Goal: Complete application form

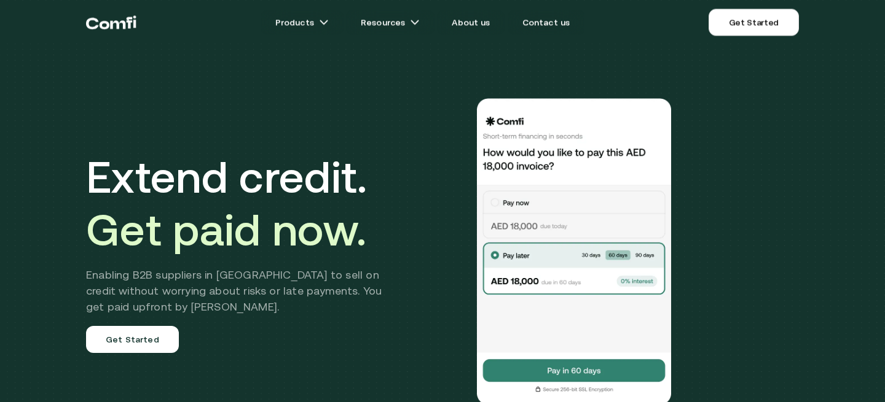
click at [656, 27] on ul "Products Resources About us Contact us" at bounding box center [422, 22] width 572 height 25
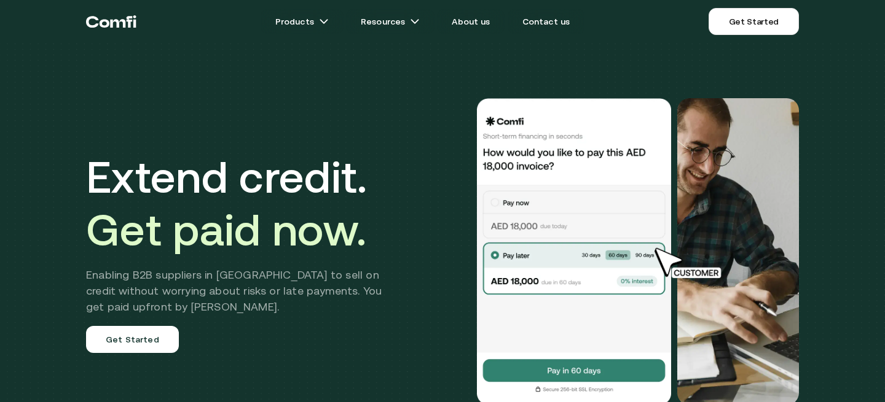
click at [272, 182] on h1 "Extend credit. Get paid now." at bounding box center [243, 204] width 314 height 106
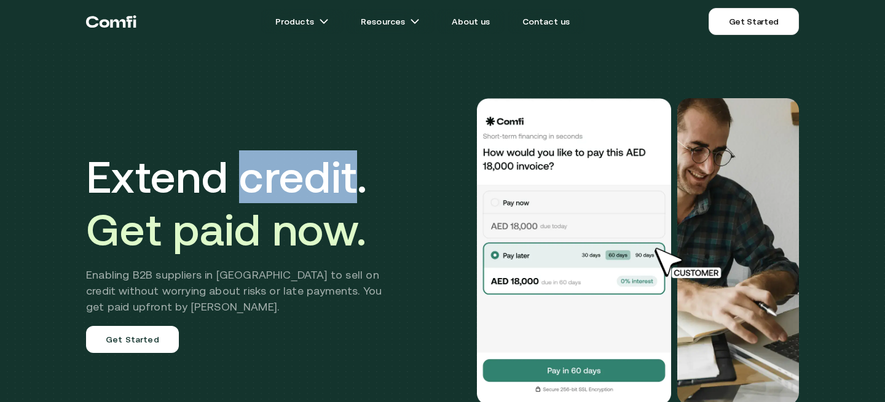
click at [272, 182] on h1 "Extend credit. Get paid now." at bounding box center [243, 204] width 314 height 106
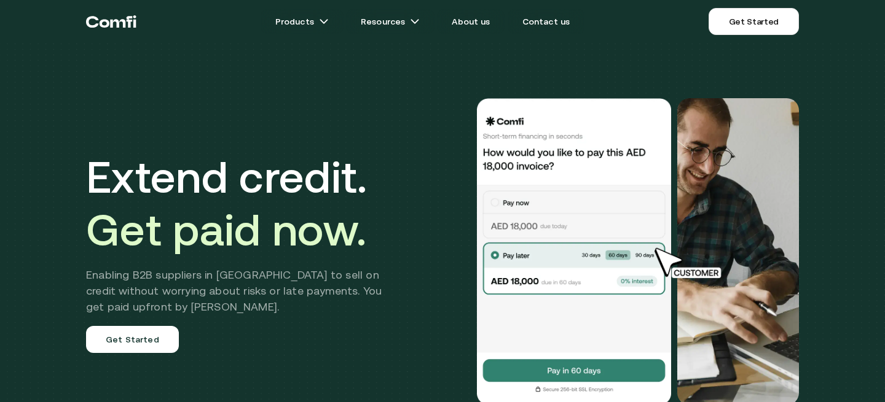
click at [214, 184] on h1 "Extend credit. Get paid now." at bounding box center [243, 204] width 314 height 106
click at [265, 187] on h1 "Extend credit. Get paid now." at bounding box center [243, 204] width 314 height 106
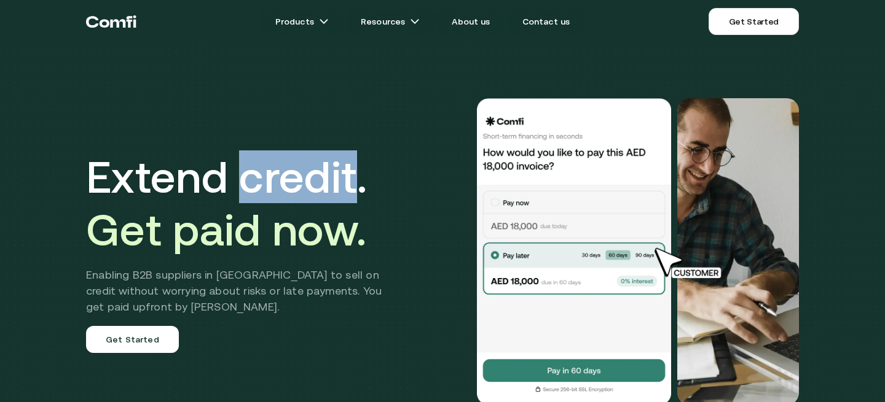
click at [265, 187] on h1 "Extend credit. Get paid now." at bounding box center [243, 204] width 314 height 106
click at [323, 197] on h1 "Extend credit. Get paid now." at bounding box center [243, 204] width 314 height 106
drag, startPoint x: 352, startPoint y: 186, endPoint x: 251, endPoint y: 185, distance: 100.8
click at [251, 185] on h1 "Extend credit. Get paid now." at bounding box center [243, 204] width 314 height 106
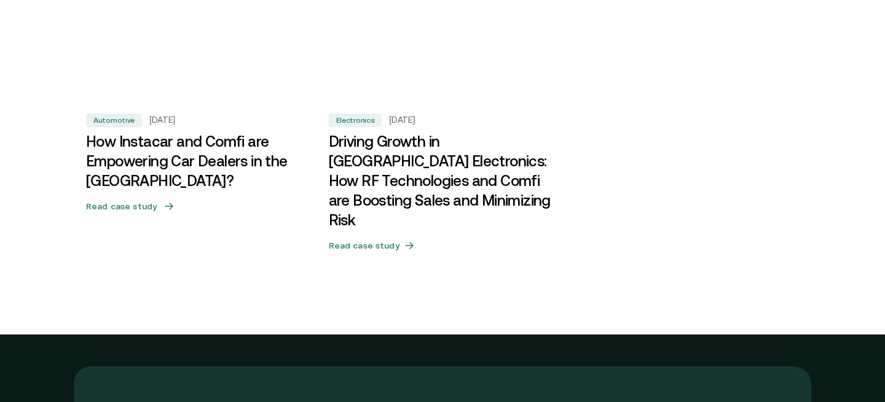
scroll to position [4455, 0]
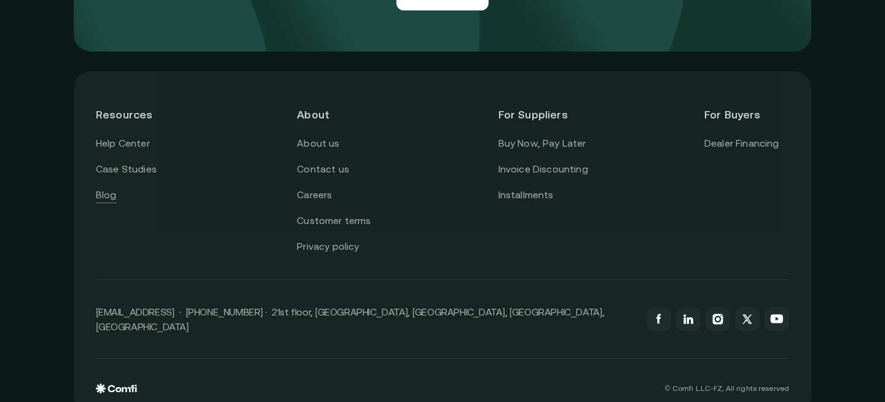
click at [111, 187] on link "Blog" at bounding box center [106, 195] width 21 height 16
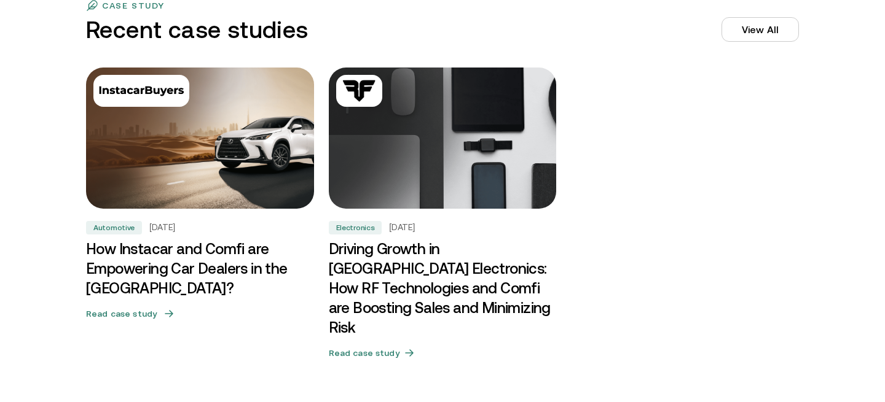
scroll to position [3775, 0]
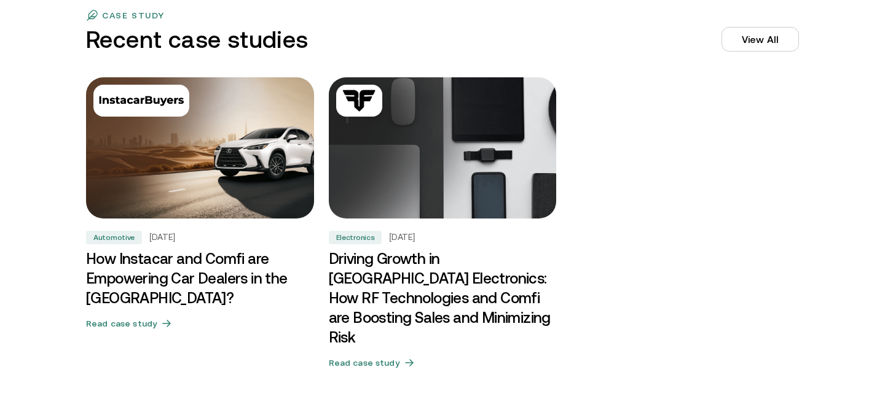
click at [130, 19] on p "case study" at bounding box center [133, 15] width 63 height 10
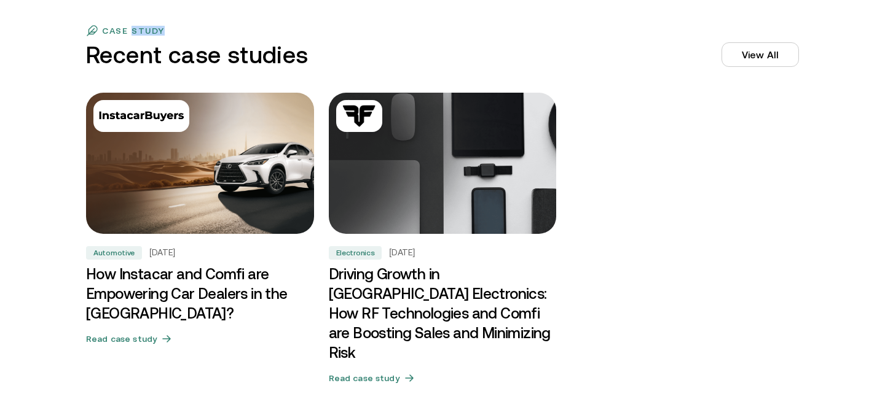
scroll to position [3739, 0]
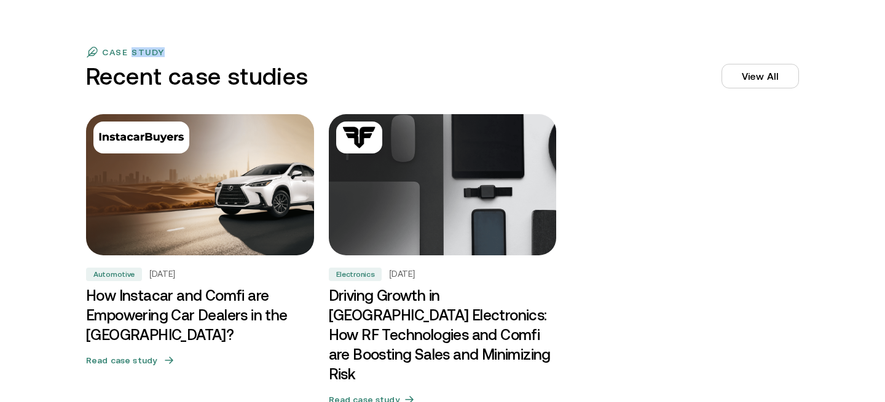
click at [278, 210] on img at bounding box center [199, 185] width 239 height 149
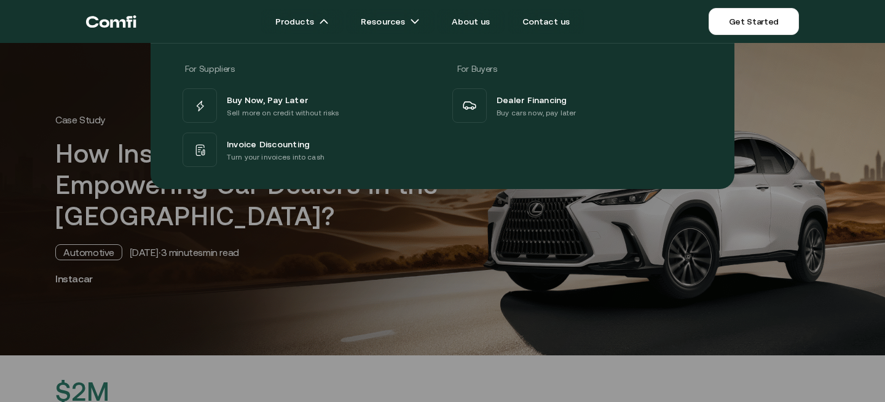
click at [120, 29] on icon "Return to the top of the Comfi home page" at bounding box center [111, 21] width 50 height 37
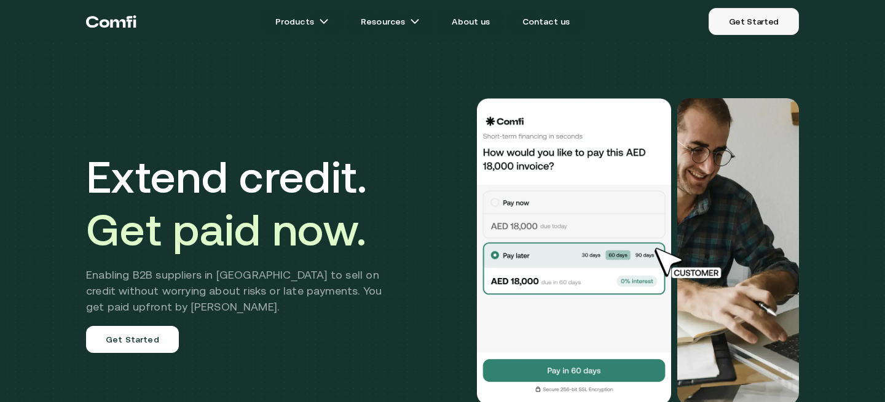
click at [767, 21] on link "Get Started" at bounding box center [754, 21] width 90 height 27
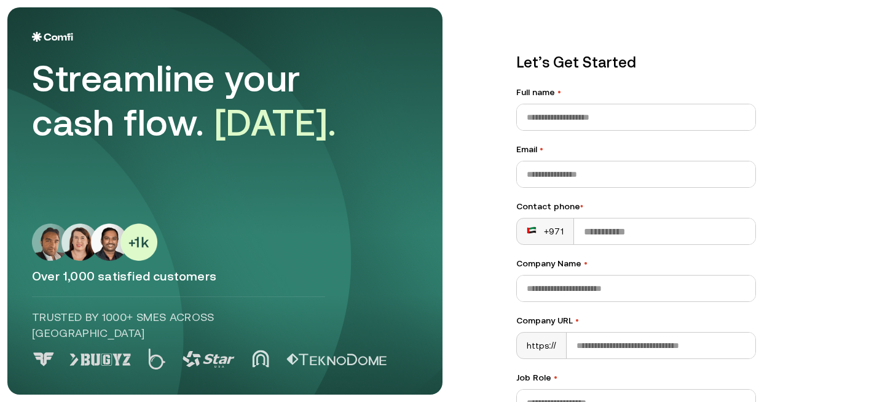
click at [512, 75] on div "Let’s Get Started Full name • Email • Contact phone • +971 Company Name • Compa…" at bounding box center [636, 311] width 289 height 568
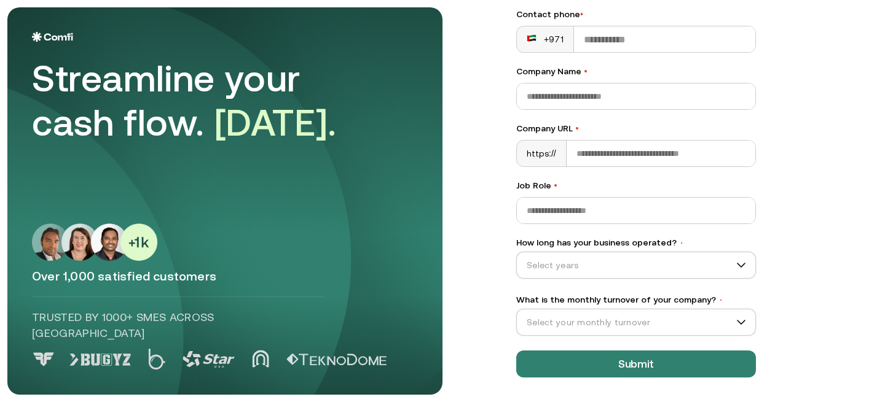
click at [546, 186] on label "Job Role •" at bounding box center [636, 185] width 240 height 13
click at [546, 198] on input "Job Role •" at bounding box center [636, 211] width 238 height 26
click at [546, 186] on label "Job Role •" at bounding box center [636, 185] width 240 height 13
click at [546, 198] on input "Job Role •" at bounding box center [636, 211] width 238 height 26
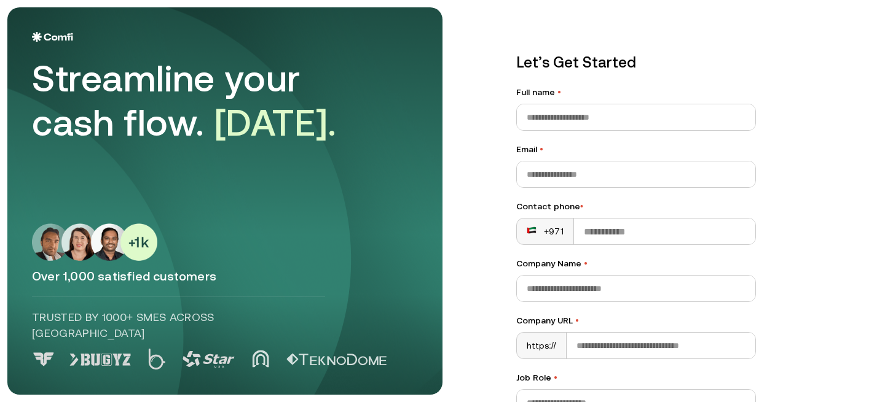
click at [536, 151] on label "Email •" at bounding box center [636, 149] width 240 height 13
click at [536, 162] on input "Email •" at bounding box center [636, 175] width 238 height 26
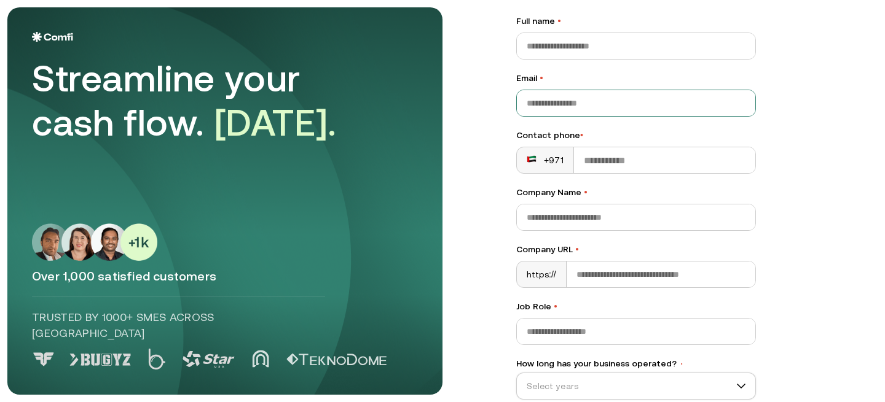
scroll to position [192, 0]
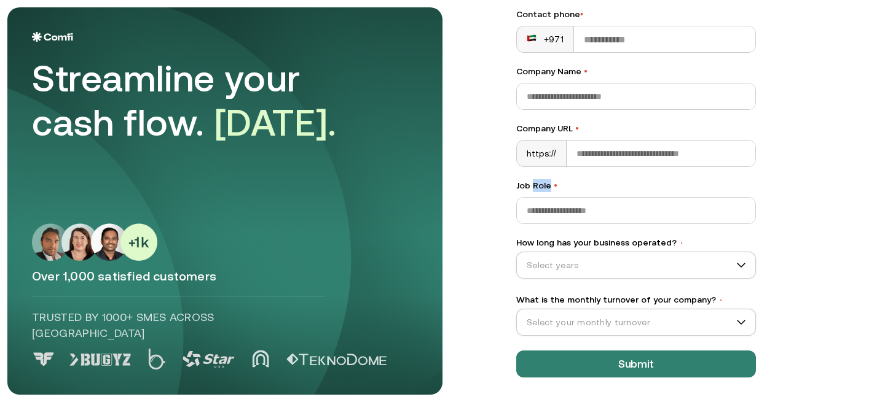
drag, startPoint x: 548, startPoint y: 186, endPoint x: 533, endPoint y: 187, distance: 14.1
click at [533, 187] on label "Job Role •" at bounding box center [636, 185] width 240 height 13
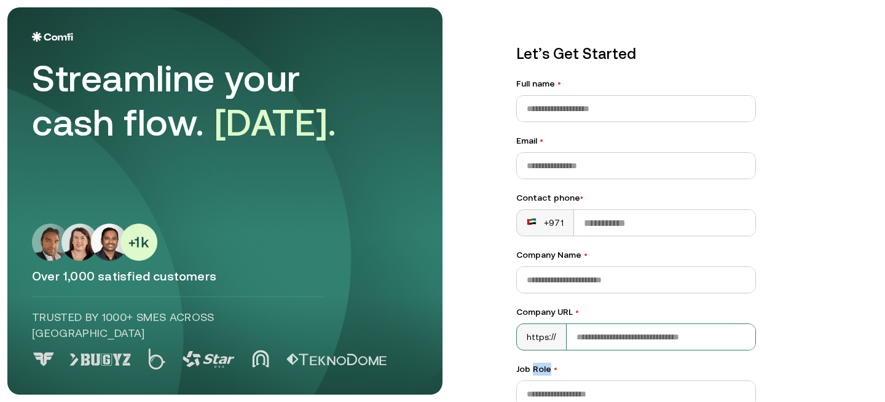
scroll to position [0, 0]
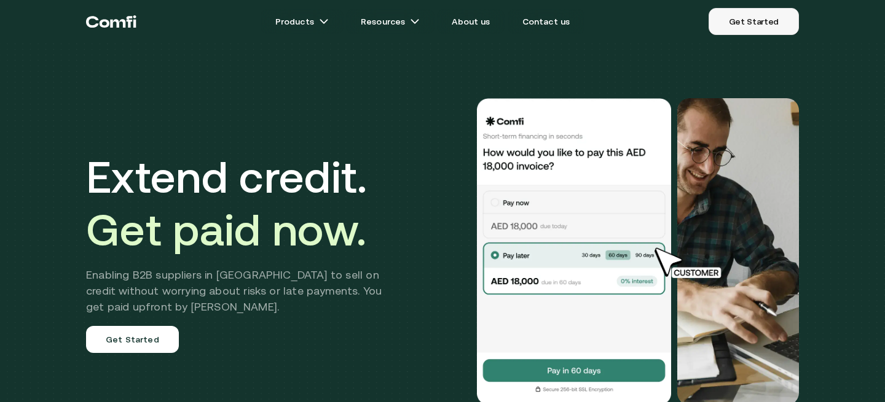
click at [760, 20] on link "Get Started" at bounding box center [754, 21] width 90 height 27
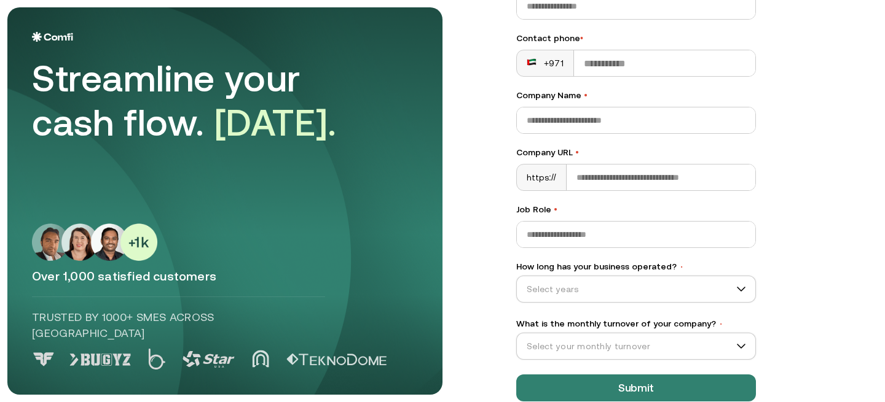
scroll to position [192, 0]
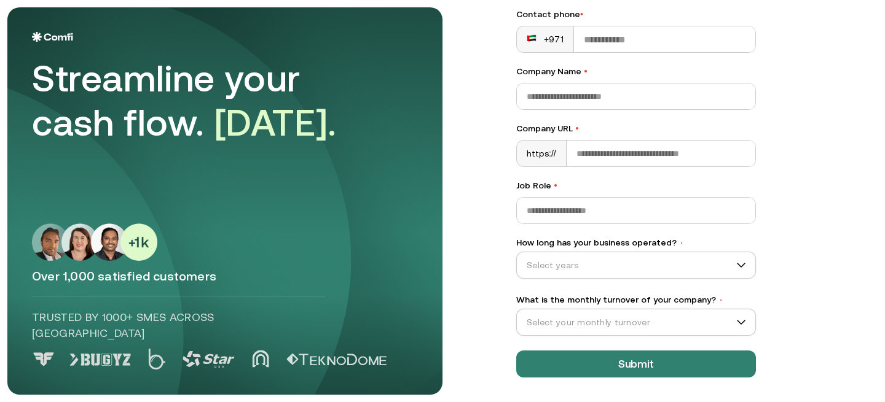
click at [640, 179] on label "Job Role •" at bounding box center [636, 185] width 240 height 13
click at [640, 198] on input "Job Role •" at bounding box center [636, 211] width 238 height 26
click at [609, 232] on div "Let’s Get Started Full name • Email • Contact phone • +971 Company Name • Compa…" at bounding box center [636, 118] width 240 height 519
